Goal: Task Accomplishment & Management: Manage account settings

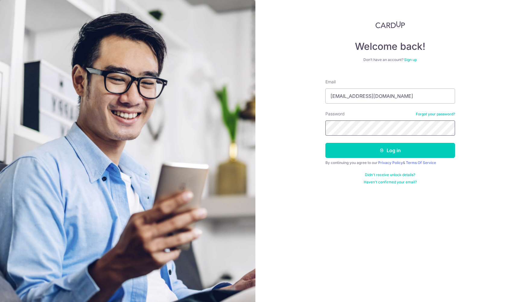
click at [325, 143] on button "Log in" at bounding box center [390, 150] width 130 height 15
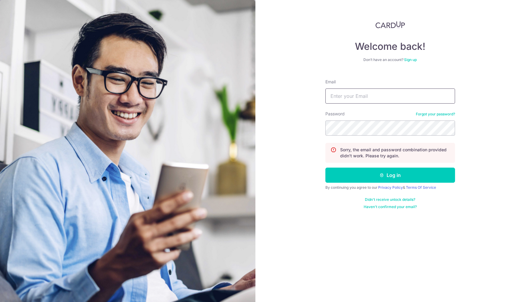
click at [369, 100] on input "Email" at bounding box center [390, 95] width 130 height 15
click at [370, 91] on input "jingling0143@gmail.com" at bounding box center [390, 95] width 130 height 15
click at [370, 91] on input "[EMAIL_ADDRESS][DOMAIN_NAME]" at bounding box center [390, 95] width 130 height 15
type input "jinglingpoo@gmail.com"
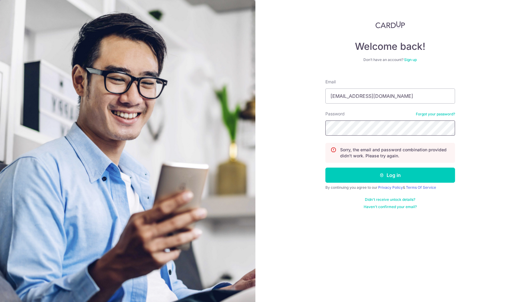
click at [325, 167] on button "Log in" at bounding box center [390, 174] width 130 height 15
click at [372, 105] on form "Email Password Forgot your password? Sorry, the email and password combination …" at bounding box center [390, 141] width 130 height 135
click at [371, 94] on input "Email" at bounding box center [390, 95] width 130 height 15
type input "[EMAIL_ADDRESS][DOMAIN_NAME]"
click at [325, 167] on button "Log in" at bounding box center [390, 174] width 130 height 15
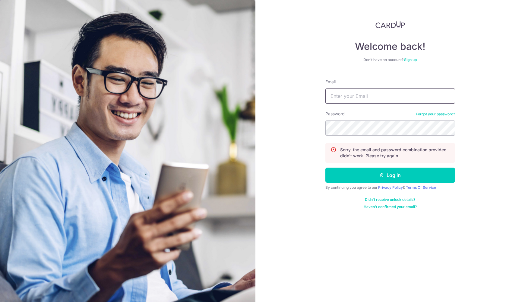
click at [399, 92] on input "Email" at bounding box center [390, 95] width 130 height 15
type input "[EMAIL_ADDRESS][DOMAIN_NAME]"
click at [382, 119] on div "Password Forgot your password?" at bounding box center [390, 123] width 130 height 25
click at [325, 167] on button "Log in" at bounding box center [390, 174] width 130 height 15
click at [391, 94] on input "Email" at bounding box center [390, 95] width 130 height 15
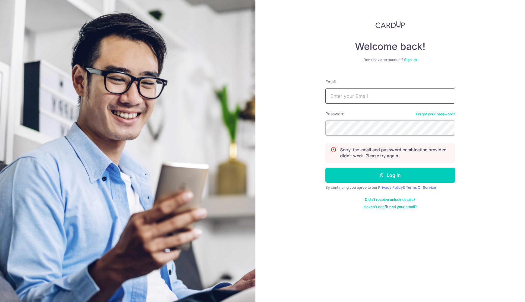
type input "[EMAIL_ADDRESS][DOMAIN_NAME]"
click at [325, 167] on button "Log in" at bounding box center [390, 174] width 130 height 15
click at [395, 96] on input "Email" at bounding box center [390, 95] width 130 height 15
type input "[EMAIL_ADDRESS][DOMAIN_NAME]"
click at [325, 167] on button "Log in" at bounding box center [390, 174] width 130 height 15
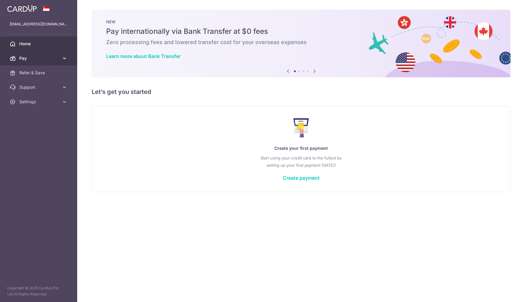
click at [48, 57] on span "Pay" at bounding box center [39, 58] width 40 height 6
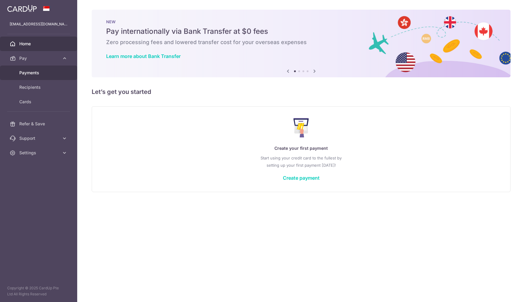
click at [45, 69] on link "Payments" at bounding box center [38, 72] width 77 height 14
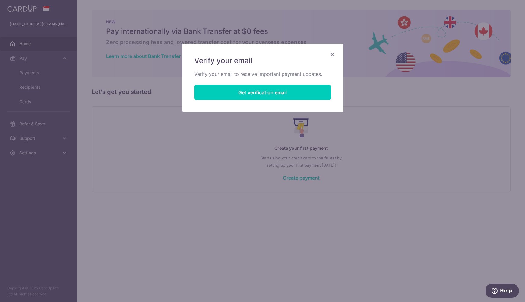
click at [331, 54] on icon "Close" at bounding box center [332, 55] width 7 height 8
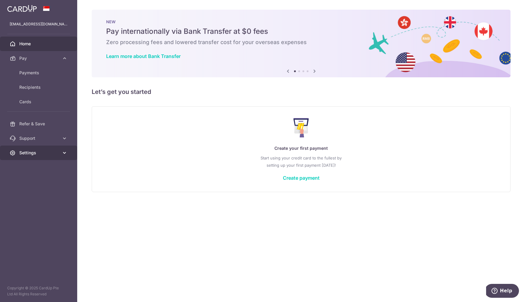
click at [30, 150] on span "Settings" at bounding box center [39, 153] width 40 height 6
click at [30, 178] on link "Logout" at bounding box center [38, 181] width 77 height 14
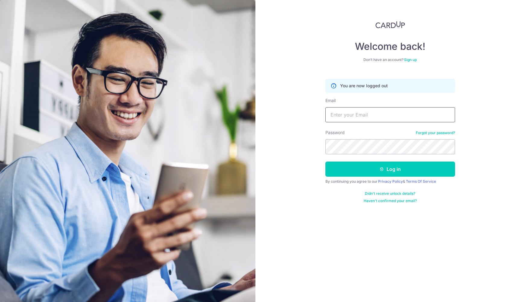
click at [338, 121] on input "Email" at bounding box center [390, 114] width 130 height 15
type input "[EMAIL_ADDRESS][DOMAIN_NAME]"
click at [325, 161] on button "Log in" at bounding box center [390, 168] width 130 height 15
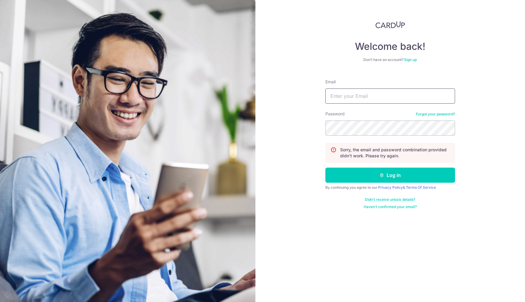
click at [358, 97] on input "Email" at bounding box center [390, 95] width 130 height 15
type input "[EMAIL_ADDRESS][DOMAIN_NAME]"
click at [325, 167] on button "Log in" at bounding box center [390, 174] width 130 height 15
click at [426, 115] on link "Forgot your password?" at bounding box center [435, 114] width 39 height 5
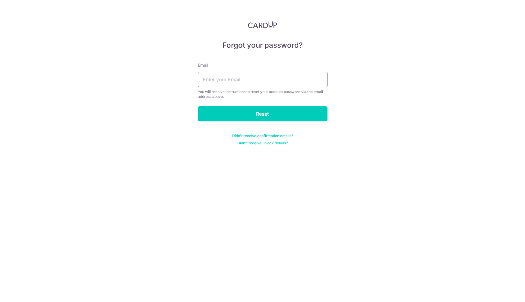
click at [297, 76] on input "text" at bounding box center [263, 79] width 130 height 15
type input "[EMAIL_ADDRESS][DOMAIN_NAME]"
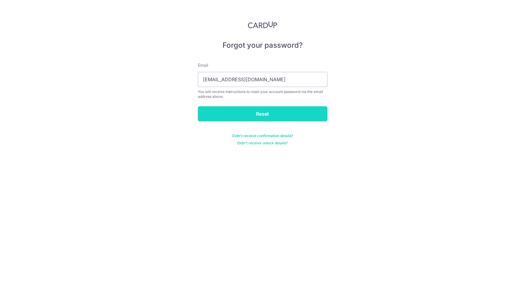
click at [264, 108] on input "Reset" at bounding box center [263, 113] width 130 height 15
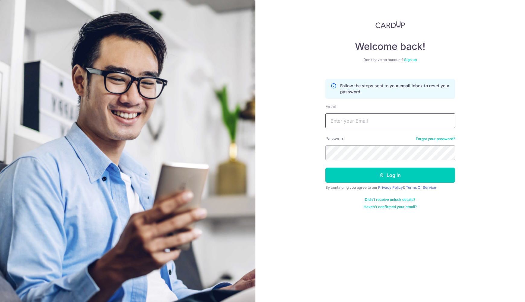
click at [361, 116] on input "Email" at bounding box center [390, 120] width 130 height 15
type input "[EMAIL_ADDRESS][DOMAIN_NAME]"
click at [325, 167] on button "Log in" at bounding box center [390, 174] width 130 height 15
